Goal: Transaction & Acquisition: Purchase product/service

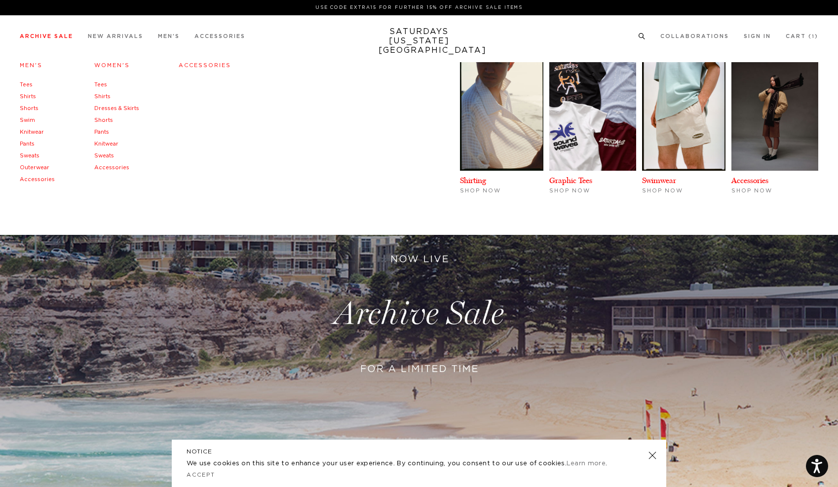
click at [31, 82] on link "Tees" at bounding box center [26, 84] width 13 height 5
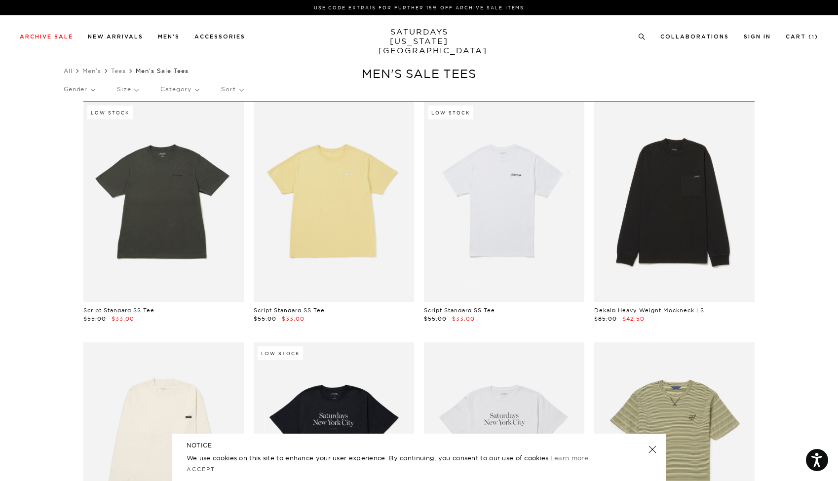
click at [131, 90] on p "Size" at bounding box center [127, 89] width 21 height 23
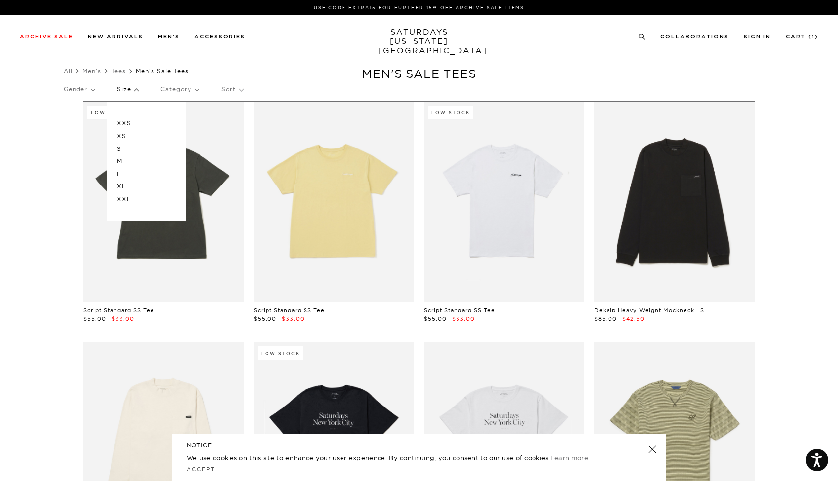
click at [127, 134] on p "XS" at bounding box center [146, 136] width 59 height 13
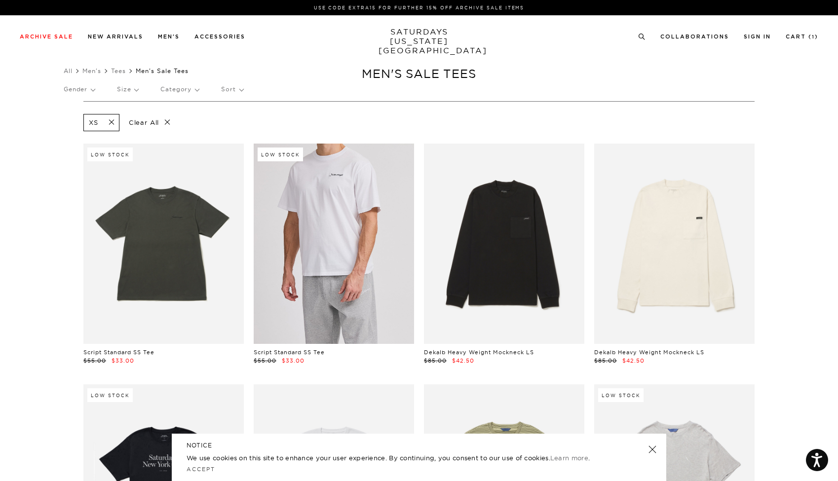
click at [340, 181] on link at bounding box center [334, 244] width 160 height 200
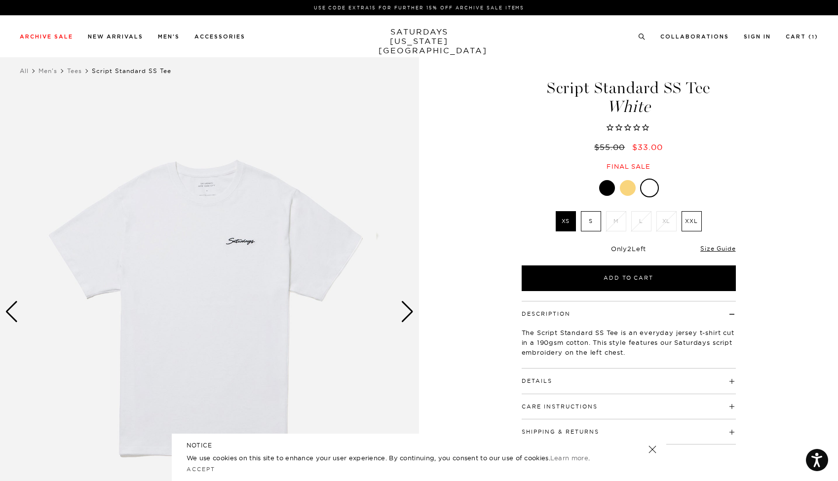
click at [416, 314] on img at bounding box center [209, 312] width 419 height 524
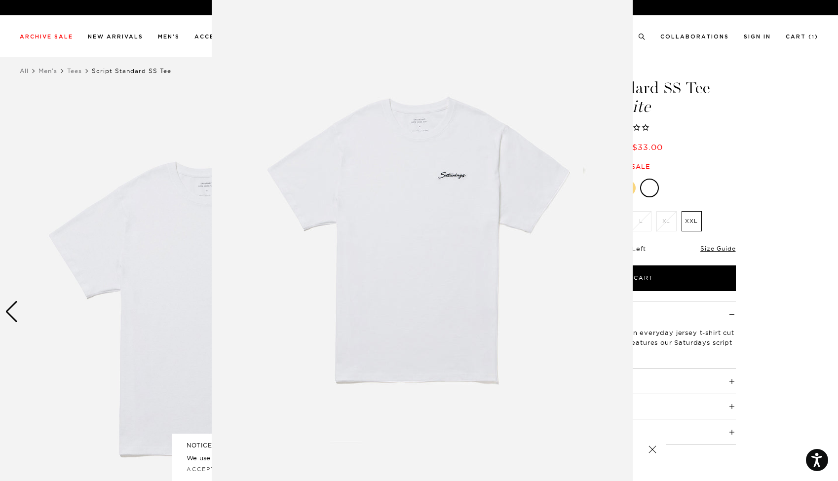
click at [397, 318] on img at bounding box center [422, 243] width 421 height 505
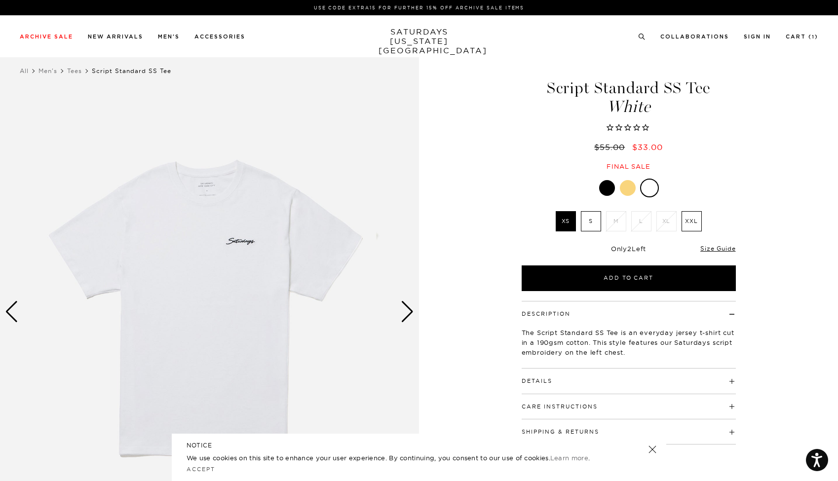
click at [408, 311] on div "Next slide" at bounding box center [407, 312] width 13 height 22
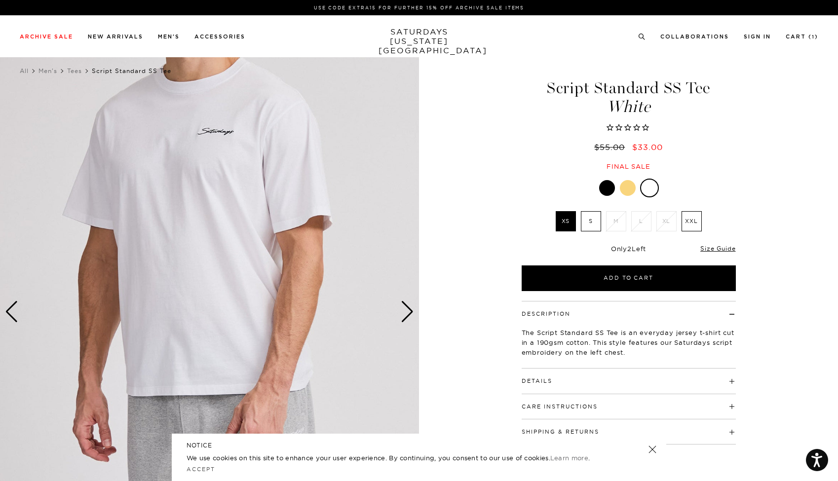
click at [408, 311] on div "Next slide" at bounding box center [407, 312] width 13 height 22
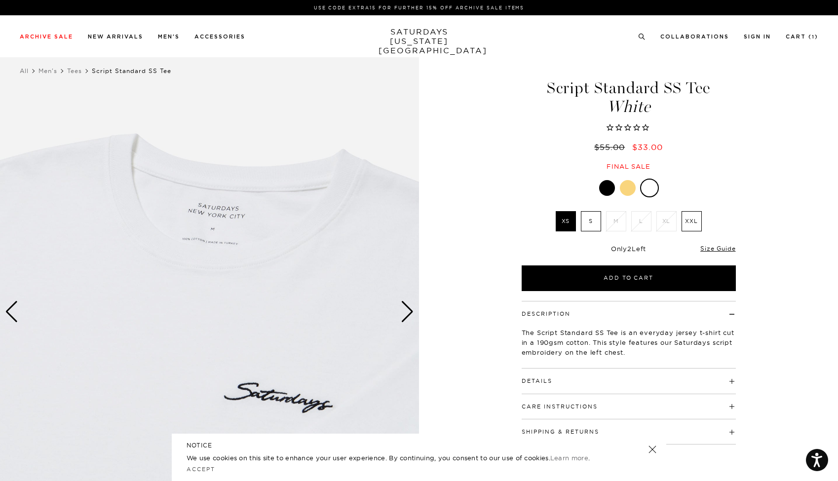
click at [408, 311] on div "Next slide" at bounding box center [407, 312] width 13 height 22
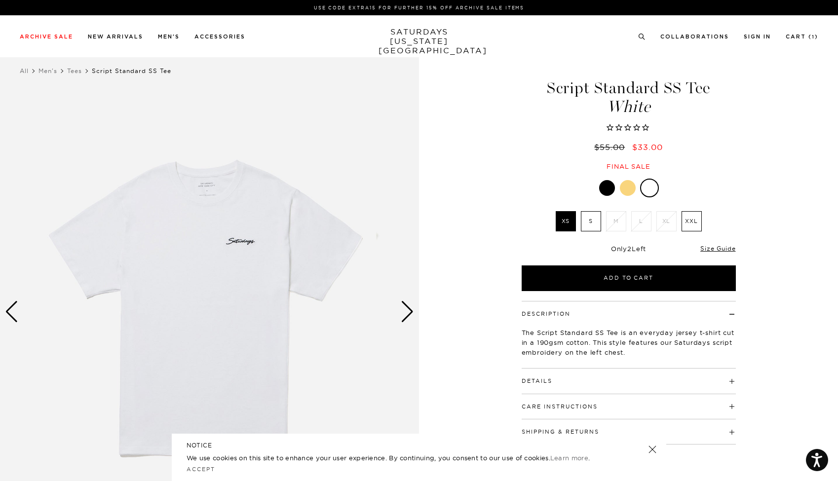
click at [408, 311] on div "Next slide" at bounding box center [407, 312] width 13 height 22
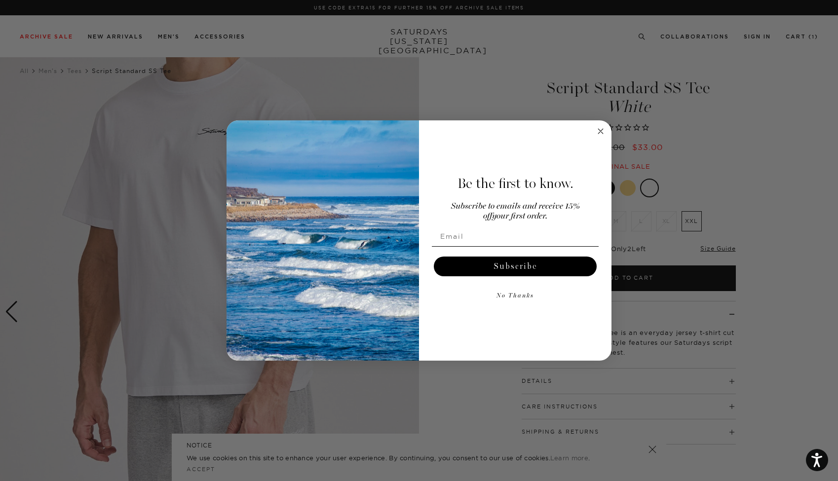
click at [408, 311] on img "POPUP Form" at bounding box center [322, 240] width 192 height 241
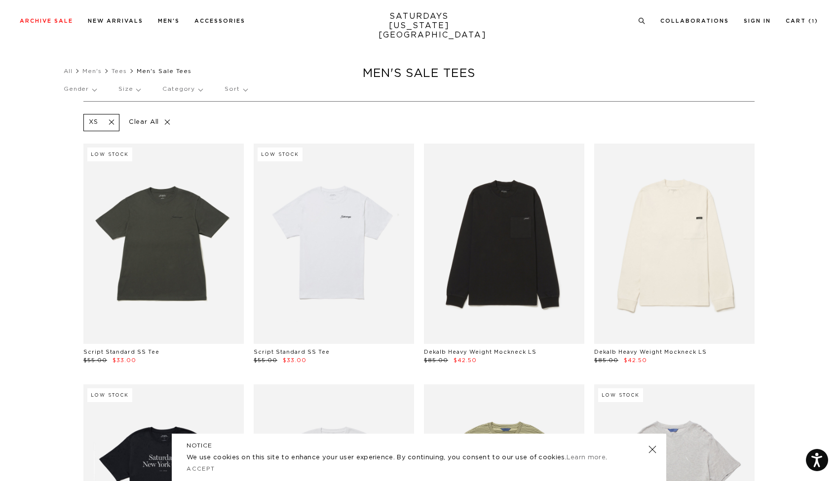
scroll to position [277, 0]
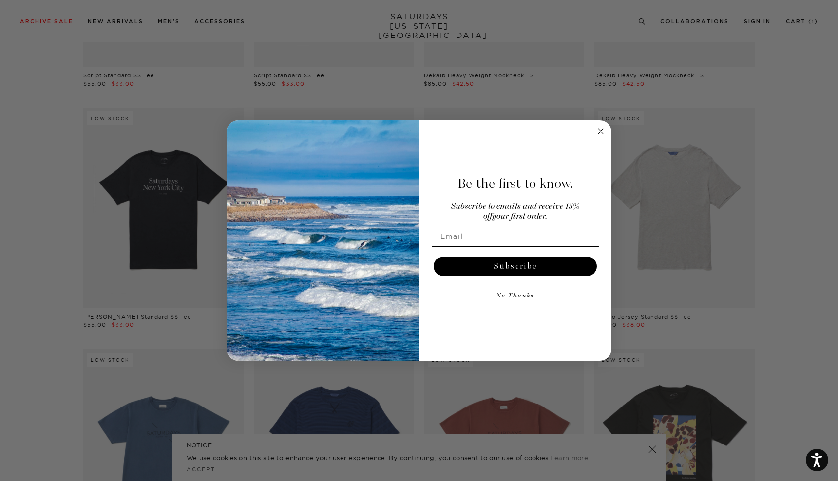
click at [603, 131] on circle "Close dialog" at bounding box center [600, 130] width 11 height 11
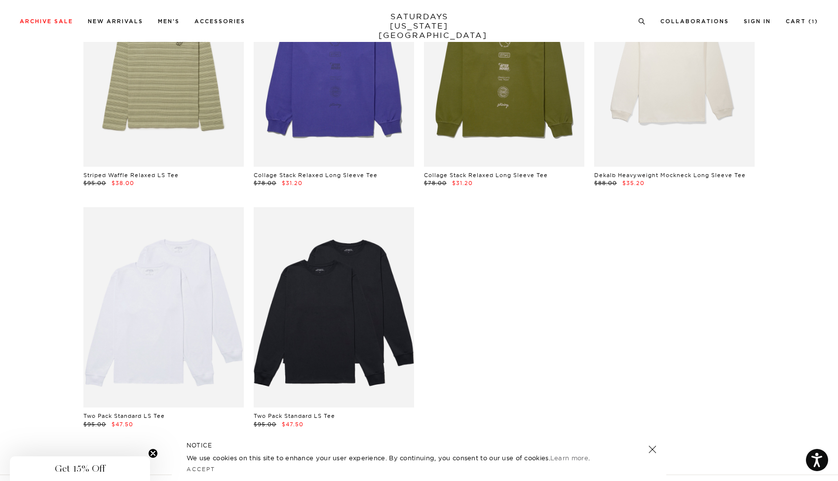
scroll to position [1636, 0]
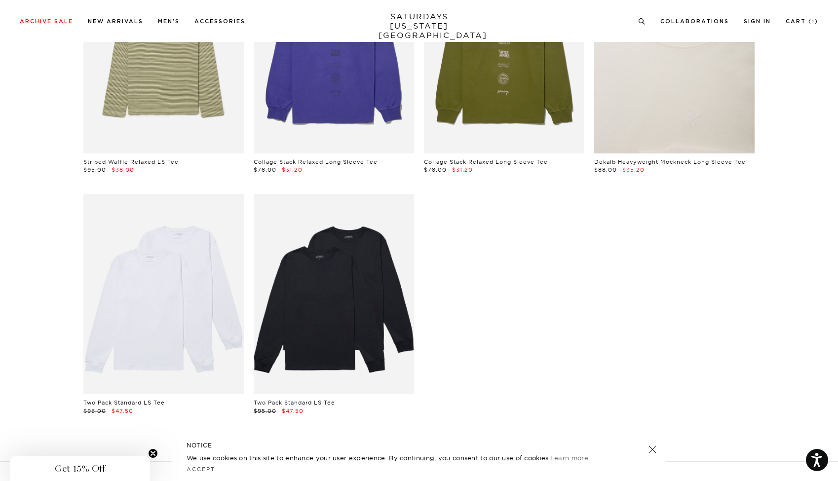
click at [652, 96] on link at bounding box center [674, 53] width 160 height 200
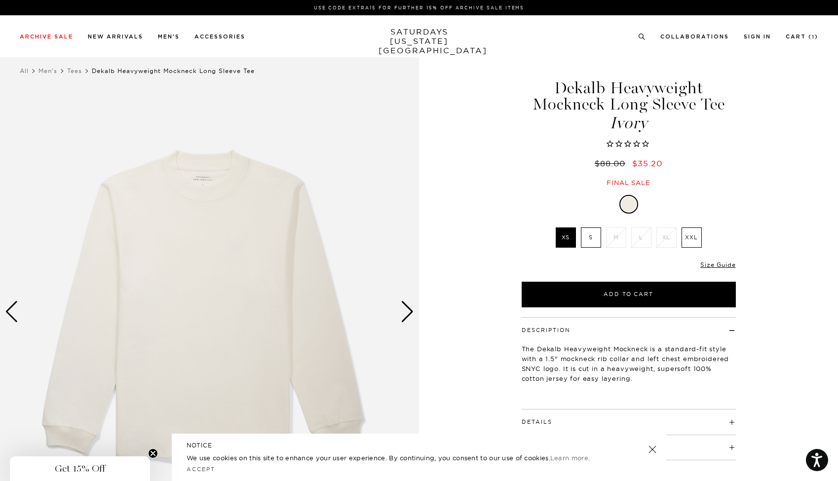
click at [397, 314] on img at bounding box center [209, 312] width 419 height 524
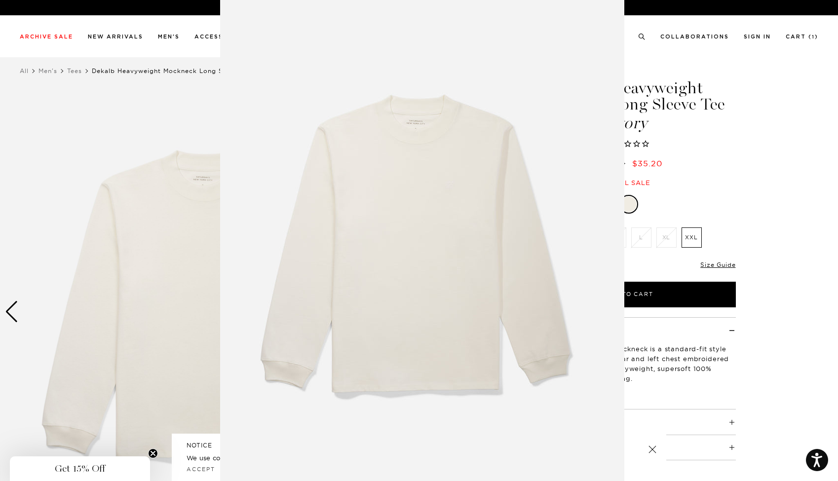
click at [711, 168] on figure at bounding box center [419, 240] width 838 height 481
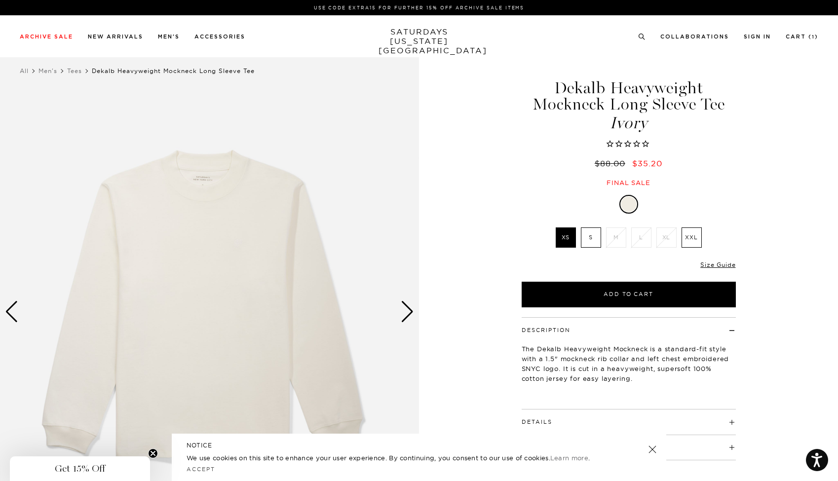
click at [404, 306] on div "Next slide" at bounding box center [407, 312] width 13 height 22
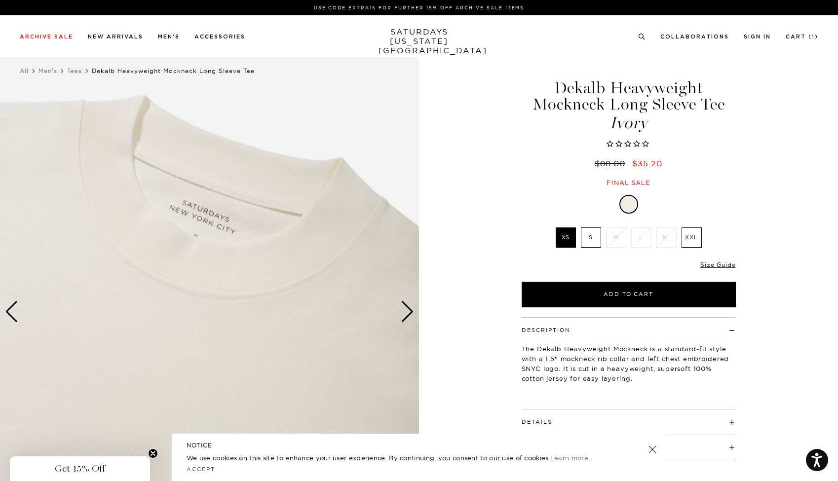
click at [404, 306] on div "Next slide" at bounding box center [407, 312] width 13 height 22
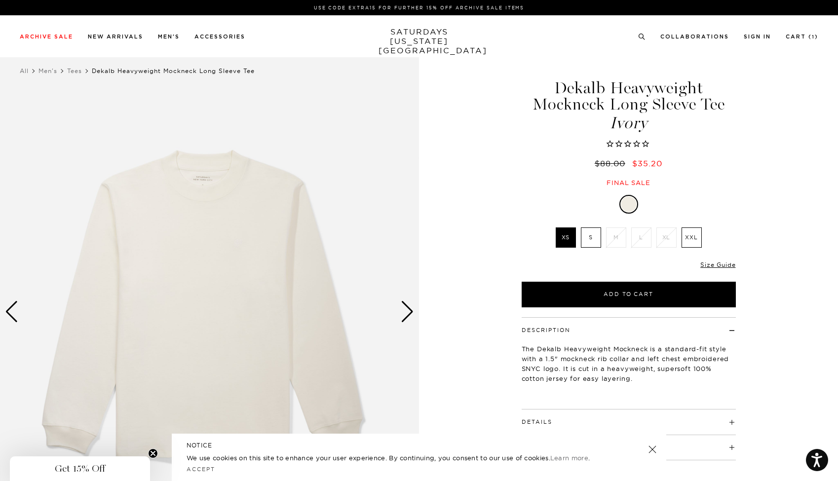
click at [404, 306] on div "Next slide" at bounding box center [407, 312] width 13 height 22
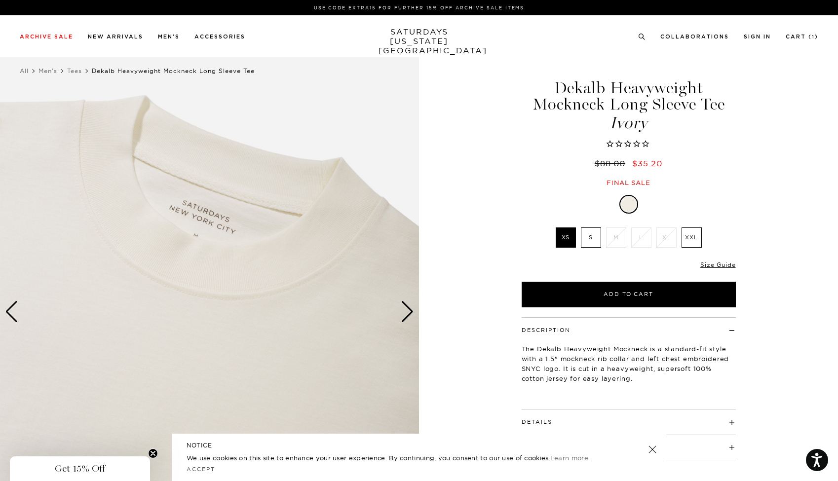
click at [404, 306] on div "Next slide" at bounding box center [407, 312] width 13 height 22
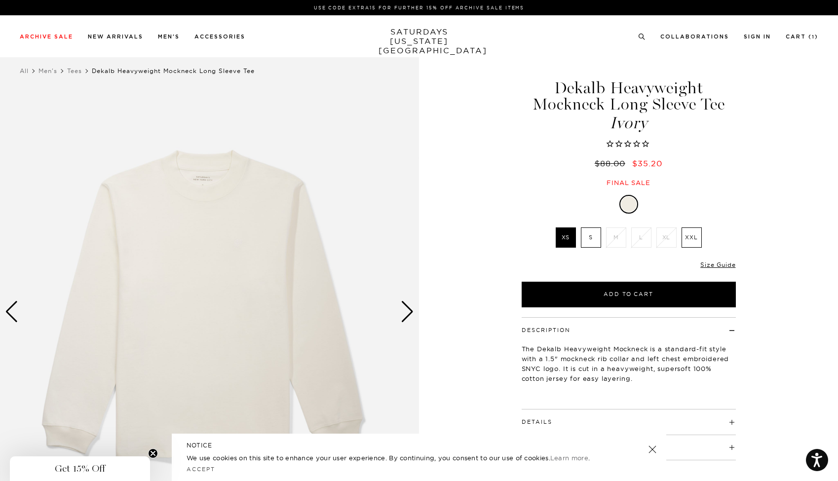
click at [404, 306] on div "Next slide" at bounding box center [407, 312] width 13 height 22
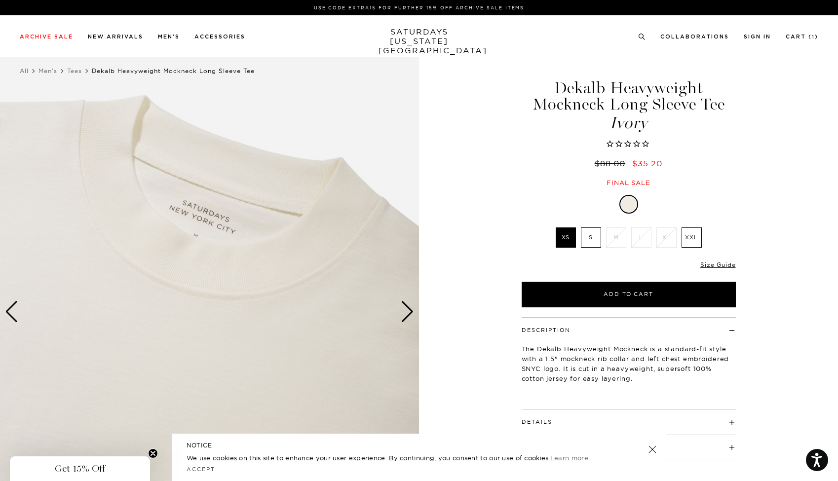
click at [404, 306] on div "Next slide" at bounding box center [407, 312] width 13 height 22
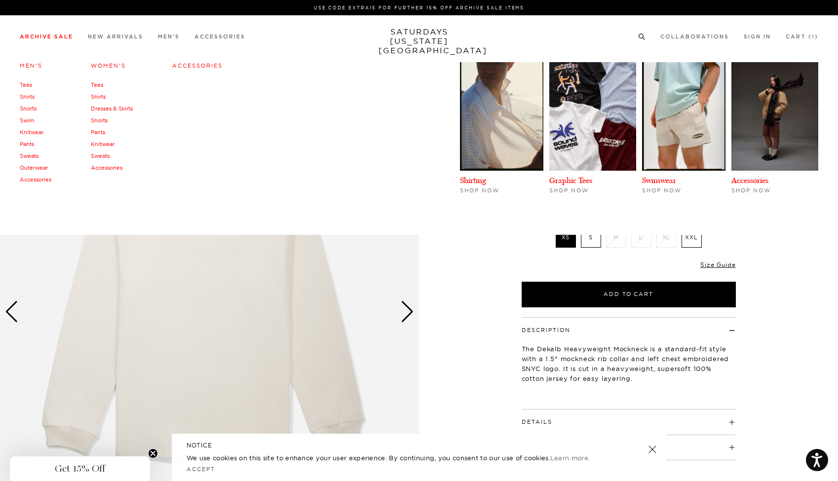
click at [26, 99] on link "Shirts" at bounding box center [27, 96] width 15 height 7
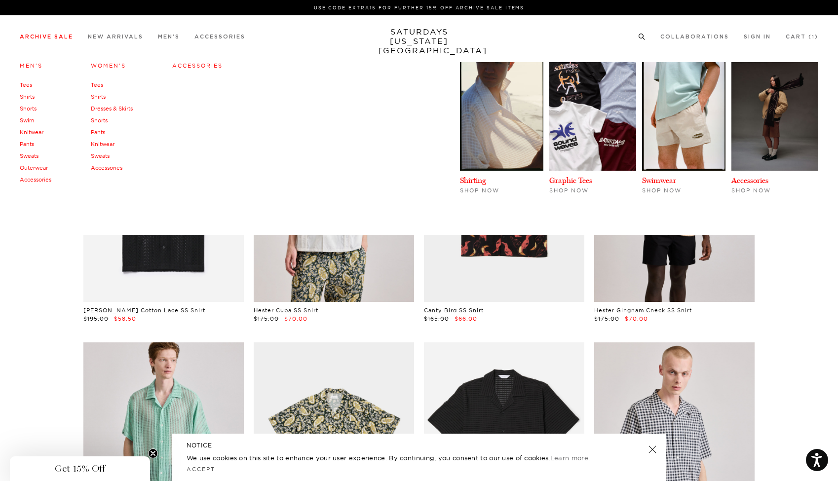
click at [37, 37] on link "Archive Sale" at bounding box center [46, 36] width 53 height 5
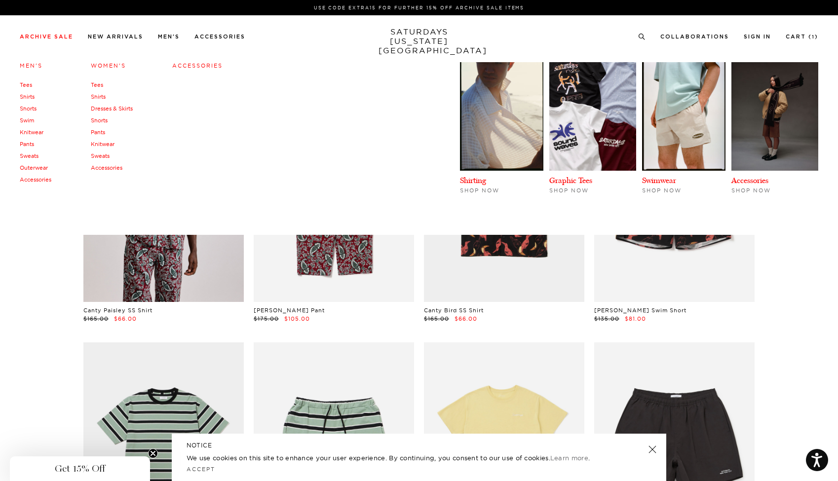
click at [29, 131] on link "Knitwear" at bounding box center [32, 132] width 24 height 7
